Goal: Browse casually: Explore the website without a specific task or goal

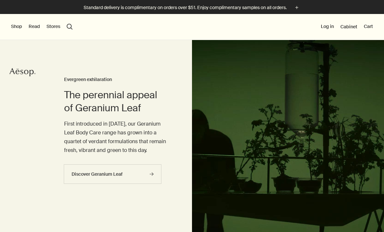
click at [15, 35] on div "Shop New & Notable Skin Care Hand & Body Home Hair Fragrance Kits & Travel Gift…" at bounding box center [192, 27] width 384 height 26
click at [18, 29] on button "Shop" at bounding box center [16, 26] width 11 height 7
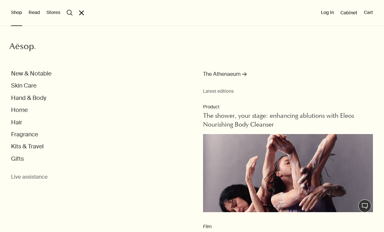
click at [35, 77] on button "New & Notable" at bounding box center [31, 73] width 40 height 7
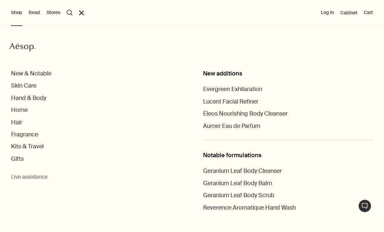
click at [33, 146] on button "Kits & Travel" at bounding box center [27, 146] width 33 height 7
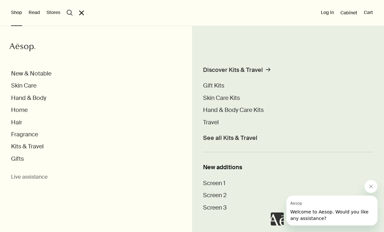
click at [214, 120] on span "Travel" at bounding box center [211, 123] width 16 height 8
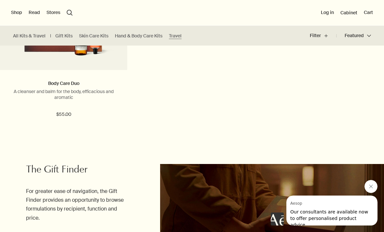
scroll to position [1680, 0]
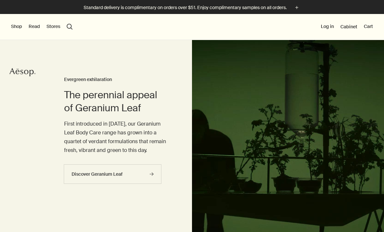
click at [21, 26] on button "Shop" at bounding box center [16, 26] width 11 height 7
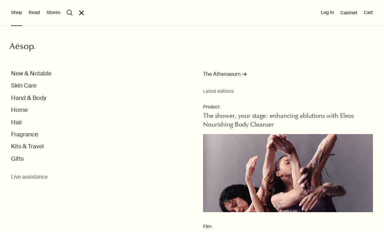
click at [43, 147] on button "Kits & Travel" at bounding box center [27, 146] width 33 height 7
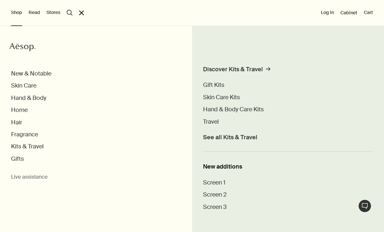
scroll to position [4, 0]
click at [215, 183] on span "Screen 1" at bounding box center [214, 183] width 22 height 8
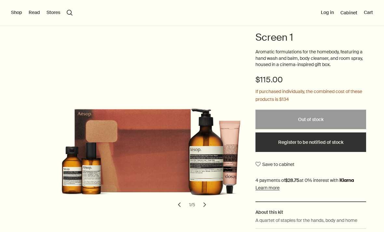
scroll to position [73, 0]
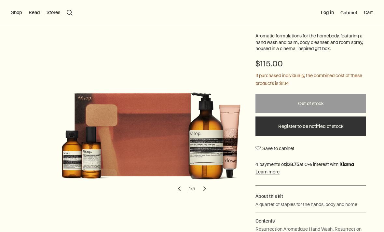
click at [205, 187] on button "chevron" at bounding box center [205, 189] width 14 height 14
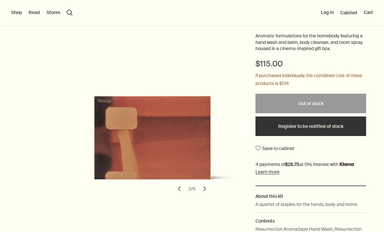
click at [211, 189] on button "chevron" at bounding box center [205, 189] width 14 height 14
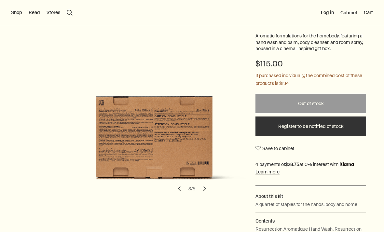
click at [211, 187] on button "chevron" at bounding box center [205, 189] width 14 height 14
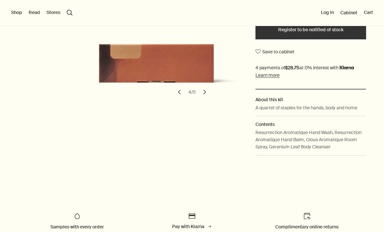
scroll to position [169, 0]
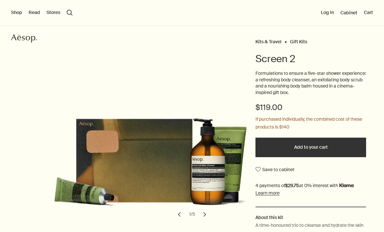
scroll to position [34, 0]
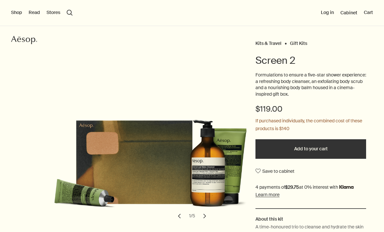
click at [17, 13] on button "Shop" at bounding box center [16, 12] width 11 height 7
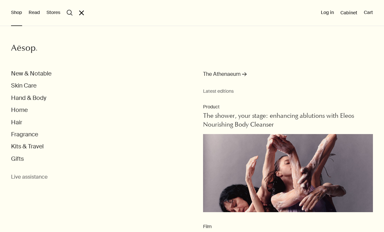
click at [21, 112] on button "Home" at bounding box center [19, 109] width 17 height 7
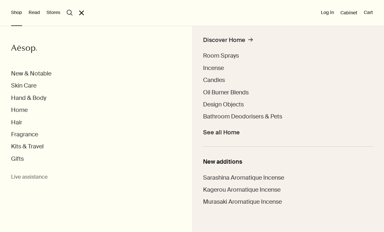
scroll to position [28, 0]
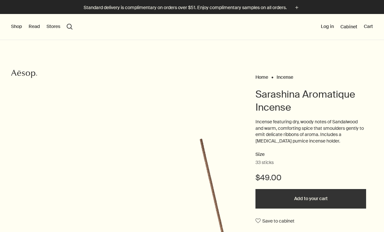
click at [17, 29] on button "Shop" at bounding box center [16, 26] width 11 height 7
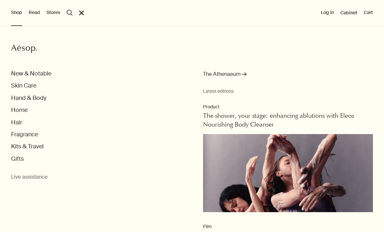
click at [43, 94] on button "Hand & Body" at bounding box center [28, 97] width 35 height 7
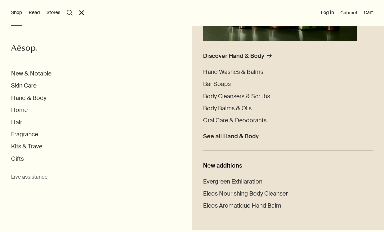
scroll to position [147, 0]
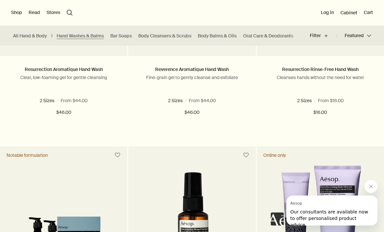
click at [18, 15] on button "Shop" at bounding box center [16, 12] width 11 height 7
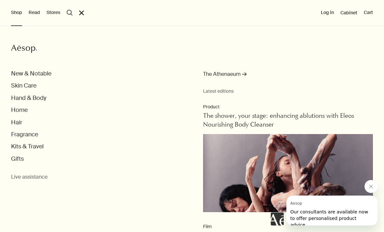
click at [43, 76] on button "New & Notable" at bounding box center [31, 73] width 40 height 7
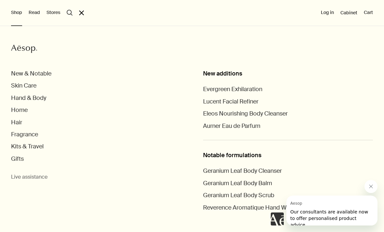
click at [341, 122] on li "Aurner Eau de Parfum" at bounding box center [288, 125] width 170 height 7
click at [256, 122] on span "Aurner Eau de Parfum" at bounding box center [231, 126] width 57 height 8
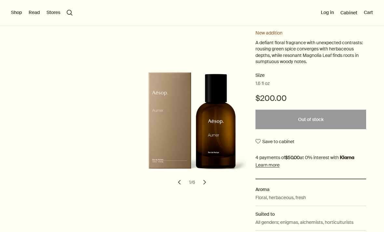
scroll to position [74, 0]
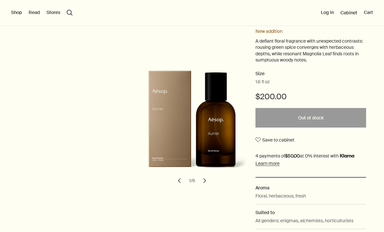
click at [204, 178] on button "chevron" at bounding box center [205, 181] width 14 height 14
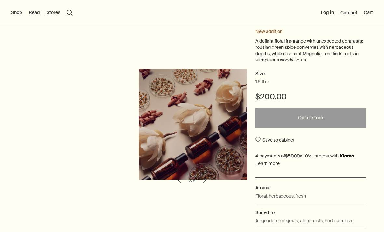
click at [208, 180] on button "chevron" at bounding box center [205, 181] width 14 height 14
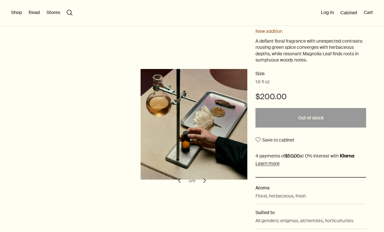
click at [211, 176] on button "chevron" at bounding box center [205, 181] width 14 height 14
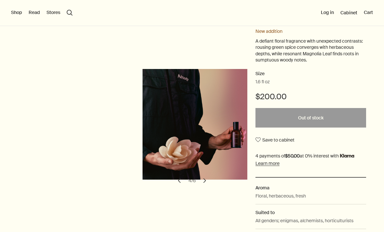
click at [211, 178] on button "chevron" at bounding box center [205, 181] width 14 height 14
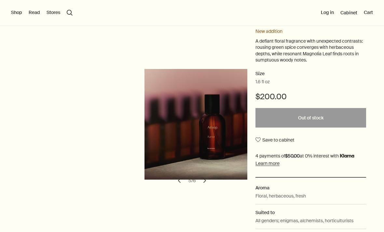
click at [211, 178] on button "chevron" at bounding box center [205, 181] width 14 height 14
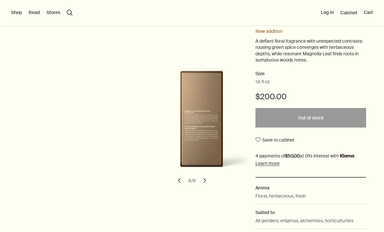
click at [17, 10] on button "Shop" at bounding box center [16, 12] width 11 height 7
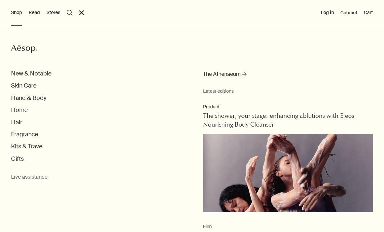
click at [35, 135] on button "Fragrance" at bounding box center [24, 134] width 27 height 7
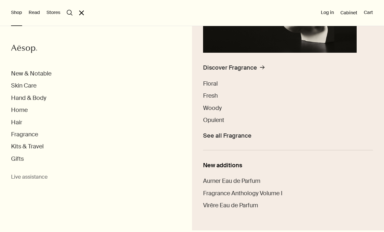
scroll to position [135, 0]
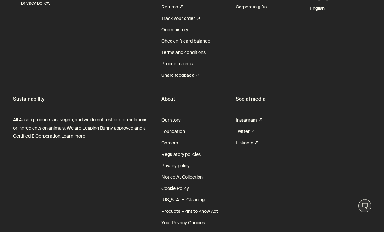
scroll to position [126, 0]
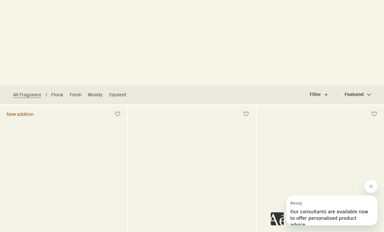
scroll to position [109, 0]
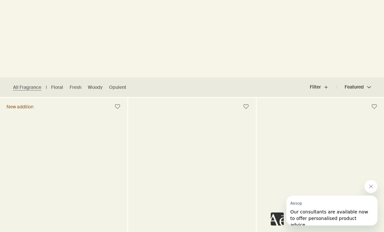
click at [368, 185] on button "Cerrar mensaje de Aesop" at bounding box center [371, 186] width 13 height 13
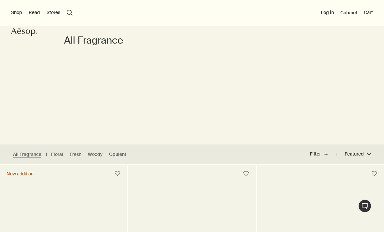
scroll to position [0, 0]
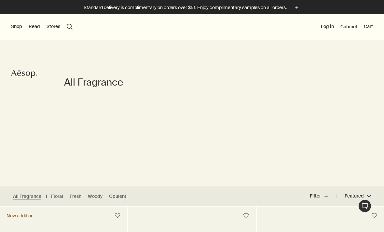
click at [27, 74] on icon "Aesop" at bounding box center [24, 74] width 26 height 10
